Goal: Transaction & Acquisition: Purchase product/service

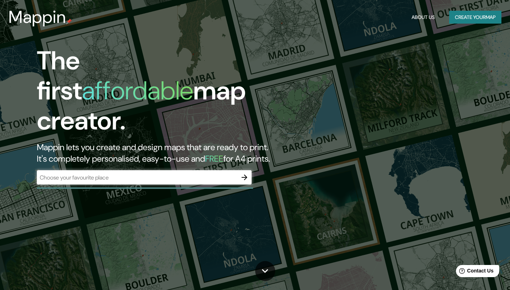
click at [328, 110] on div "The first affordable map creator. Mappin lets you create and design maps that a…" at bounding box center [255, 145] width 510 height 290
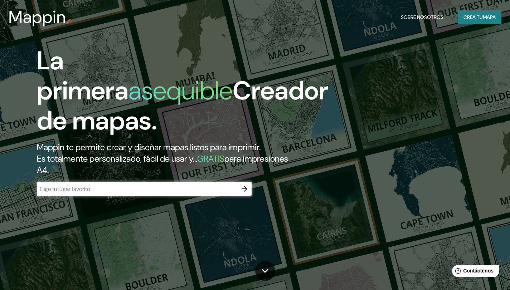
click at [105, 183] on div "​" at bounding box center [144, 189] width 215 height 14
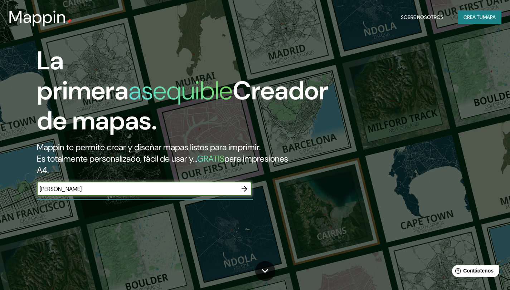
type input "[PERSON_NAME][DATE]"
click at [239, 190] on button "button" at bounding box center [244, 189] width 14 height 14
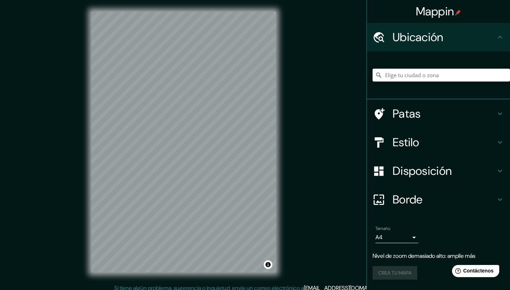
click at [500, 37] on icon at bounding box center [500, 37] width 9 height 9
click at [500, 35] on icon at bounding box center [500, 37] width 9 height 9
click at [412, 237] on body "Mappin Ubicación Patas Estilo Disposición Borde Elige un borde. Consejo : puede…" at bounding box center [255, 145] width 510 height 290
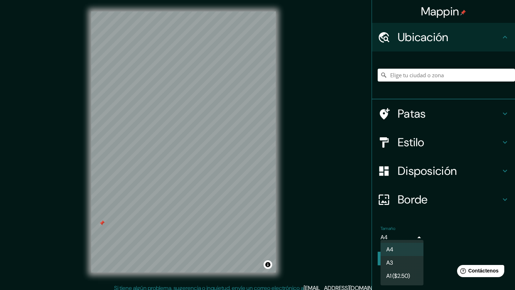
click at [407, 262] on li "A3" at bounding box center [402, 262] width 43 height 13
type input "a4"
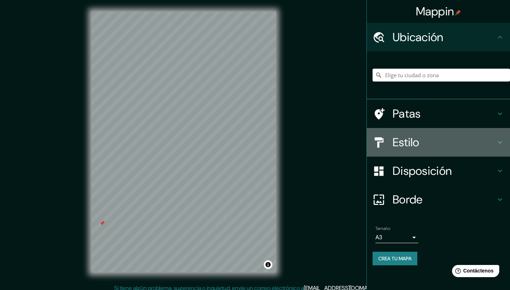
click at [445, 138] on h4 "Estilo" at bounding box center [444, 142] width 103 height 14
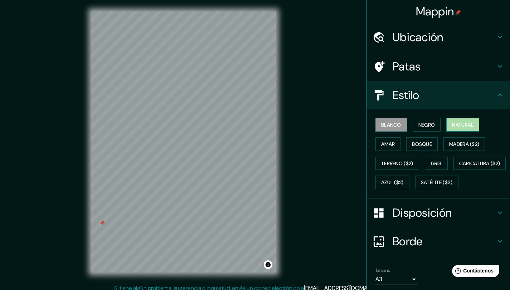
click at [461, 126] on font "Natural" at bounding box center [462, 125] width 21 height 6
click at [441, 166] on button "Gris" at bounding box center [436, 164] width 23 height 14
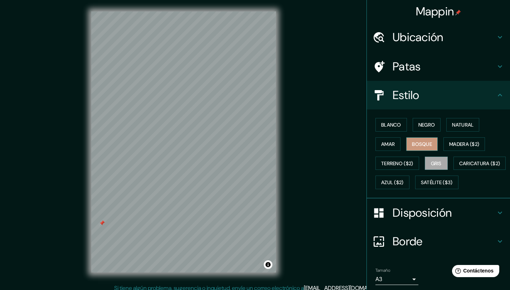
click at [423, 137] on button "Bosque" at bounding box center [422, 144] width 32 height 14
click at [456, 124] on font "Natural" at bounding box center [462, 125] width 21 height 6
click at [496, 93] on icon at bounding box center [500, 95] width 9 height 9
click at [498, 67] on icon at bounding box center [500, 66] width 9 height 9
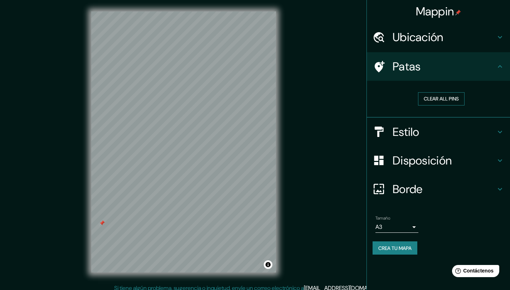
click at [452, 101] on button "Clear all pins" at bounding box center [441, 98] width 47 height 13
click at [429, 97] on button "Clear all pins" at bounding box center [441, 98] width 47 height 13
click at [499, 62] on icon at bounding box center [500, 66] width 9 height 9
click at [476, 162] on h4 "Disposición" at bounding box center [444, 161] width 103 height 14
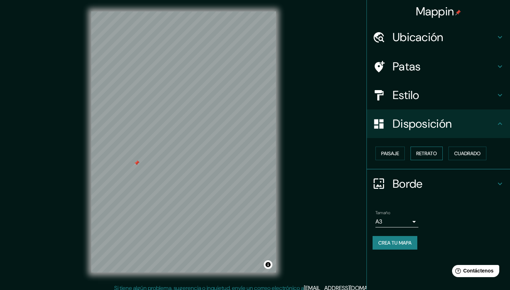
click at [428, 155] on font "Retrato" at bounding box center [426, 153] width 21 height 6
click at [421, 152] on font "Retrato" at bounding box center [426, 153] width 21 height 6
click at [384, 155] on font "Paisaje" at bounding box center [390, 153] width 18 height 6
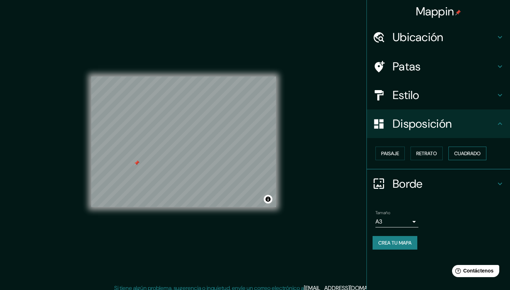
click at [480, 153] on font "Cuadrado" at bounding box center [467, 153] width 26 height 6
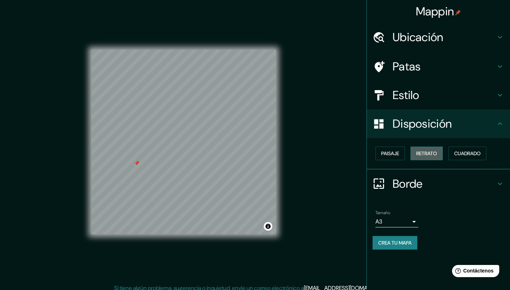
click at [418, 151] on font "Retrato" at bounding box center [426, 153] width 21 height 6
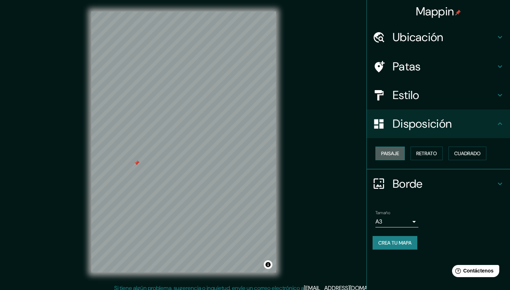
click at [381, 155] on button "Paisaje" at bounding box center [389, 154] width 29 height 14
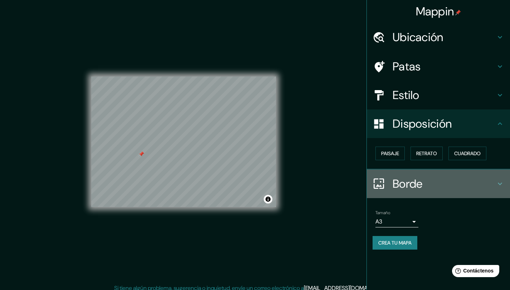
click at [473, 185] on h4 "Borde" at bounding box center [444, 184] width 103 height 14
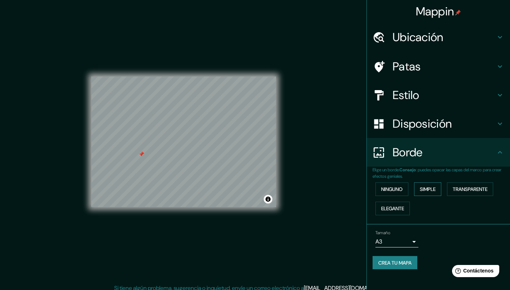
click at [429, 186] on font "Simple" at bounding box center [428, 189] width 16 height 9
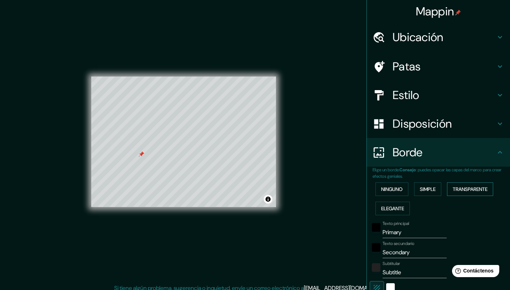
click at [477, 189] on font "Transparente" at bounding box center [470, 189] width 35 height 6
click at [398, 211] on font "Elegante" at bounding box center [392, 208] width 23 height 6
click at [400, 184] on button "Ninguno" at bounding box center [391, 190] width 33 height 14
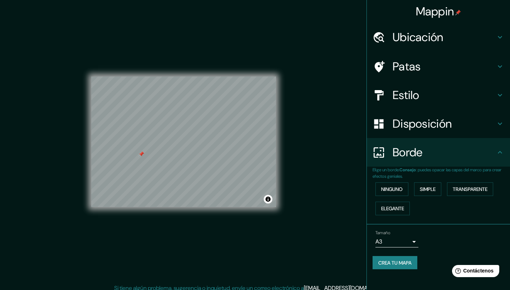
scroll to position [5, 0]
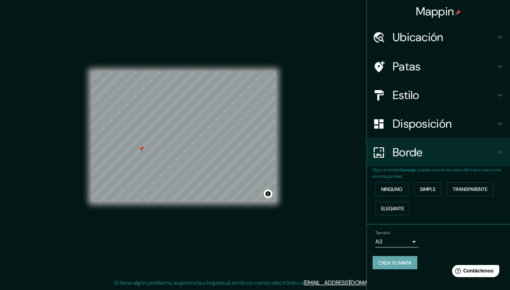
click at [406, 268] on button "Crea tu mapa" at bounding box center [395, 263] width 45 height 14
click at [408, 262] on font "Crea tu mapa" at bounding box center [394, 263] width 33 height 6
click at [394, 258] on font "Crea tu mapa" at bounding box center [394, 262] width 33 height 9
